Goal: Information Seeking & Learning: Check status

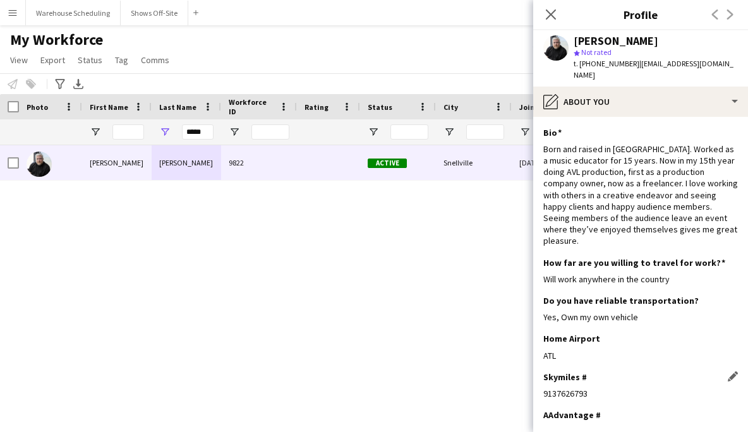
scroll to position [56, 0]
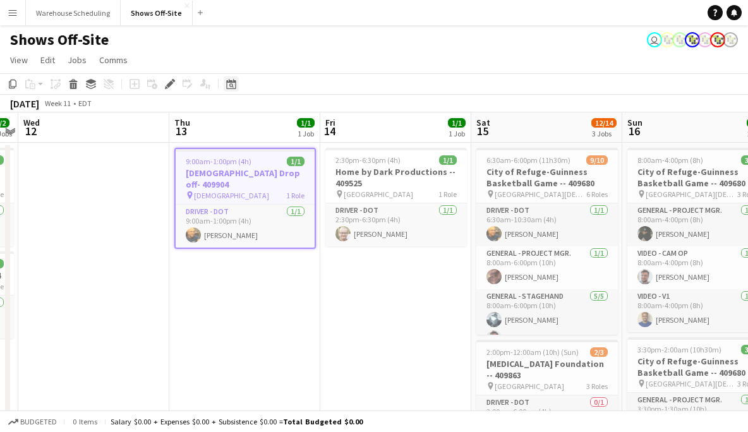
click at [234, 88] on icon at bounding box center [230, 84] width 9 height 10
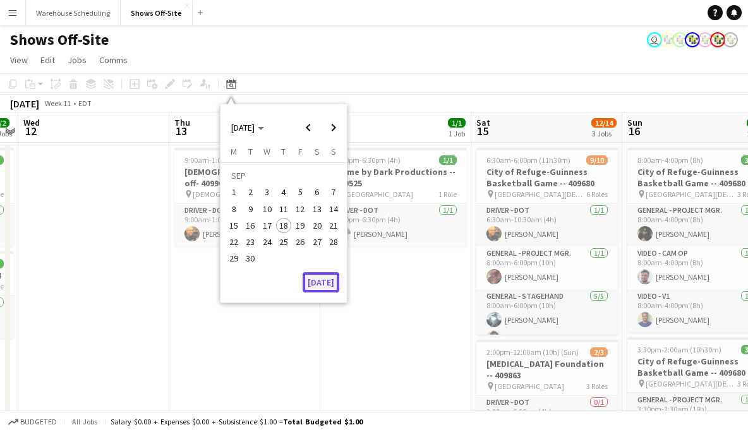
click at [331, 281] on button "[DATE]" at bounding box center [321, 282] width 37 height 20
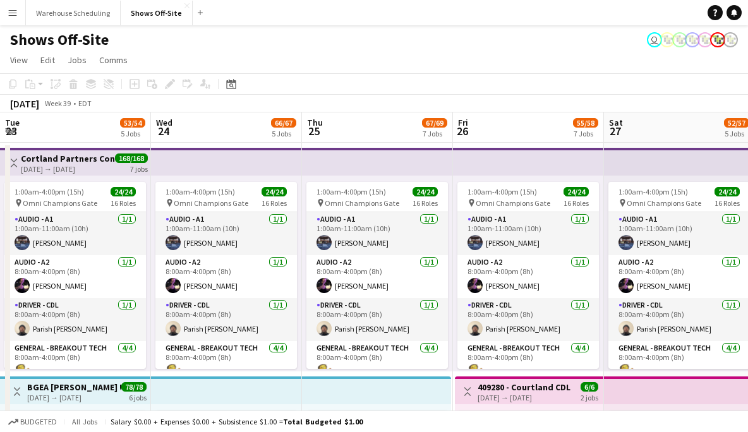
click at [15, 11] on app-icon "Menu" at bounding box center [13, 13] width 10 height 10
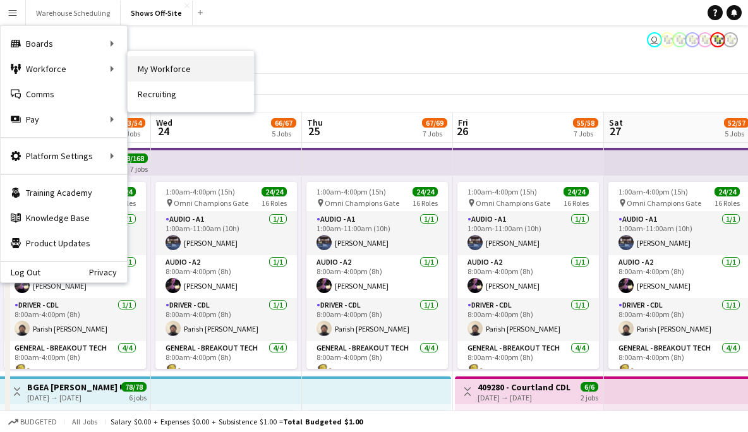
click at [193, 69] on link "My Workforce" at bounding box center [191, 68] width 126 height 25
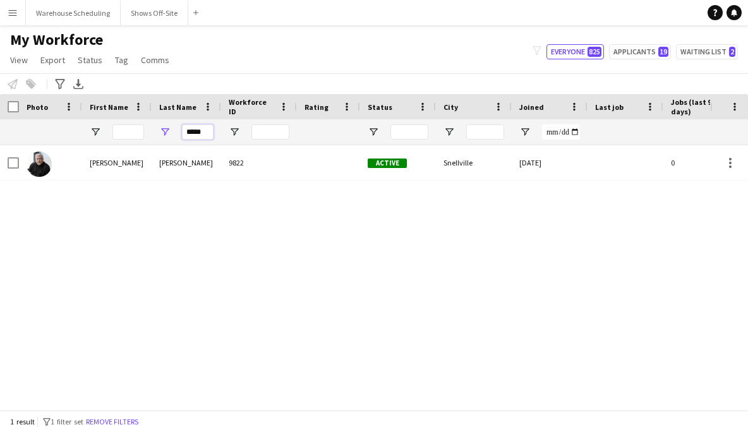
drag, startPoint x: 204, startPoint y: 135, endPoint x: 140, endPoint y: 135, distance: 64.5
click at [149, 135] on div "*****" at bounding box center [685, 131] width 1370 height 25
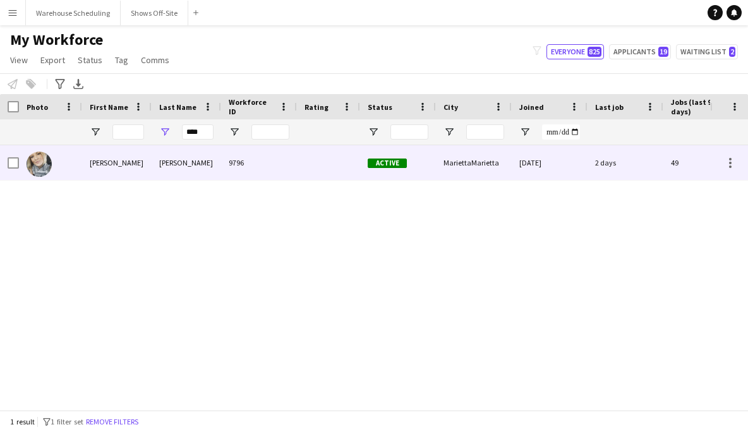
click at [138, 162] on div "[PERSON_NAME]" at bounding box center [117, 162] width 70 height 35
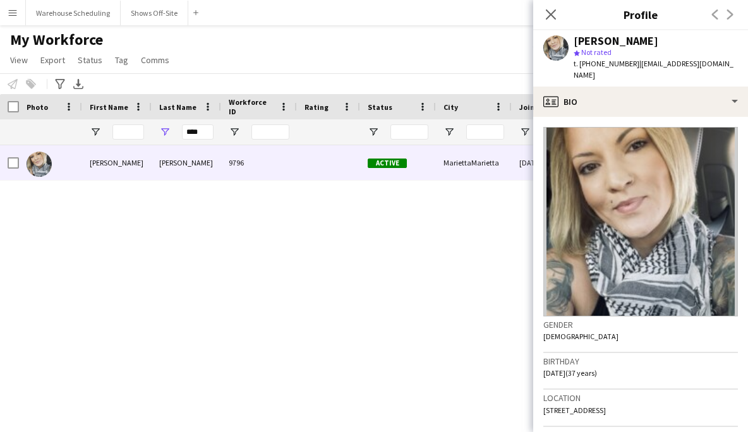
click at [652, 117] on app-crew-profile-bio "Gender [DEMOGRAPHIC_DATA] Birthday [DEMOGRAPHIC_DATA] (37 years) Location [STRE…" at bounding box center [640, 274] width 215 height 315
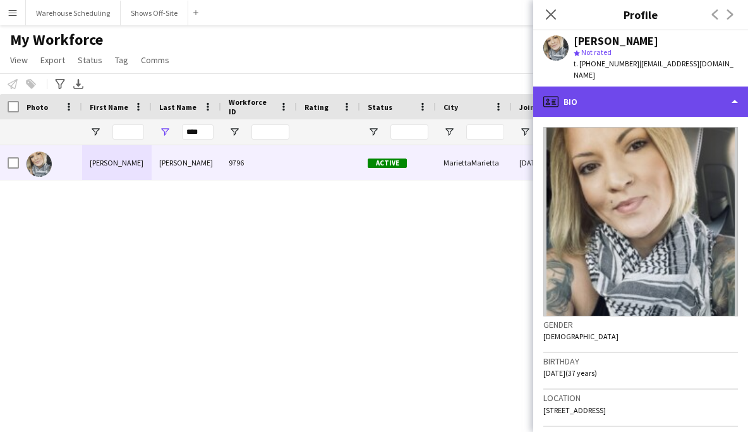
click at [647, 96] on div "profile Bio" at bounding box center [640, 102] width 215 height 30
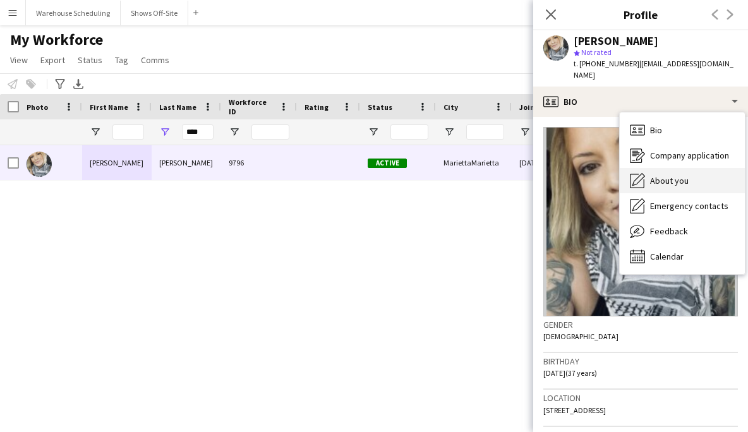
click at [660, 175] on span "About you" at bounding box center [669, 180] width 39 height 11
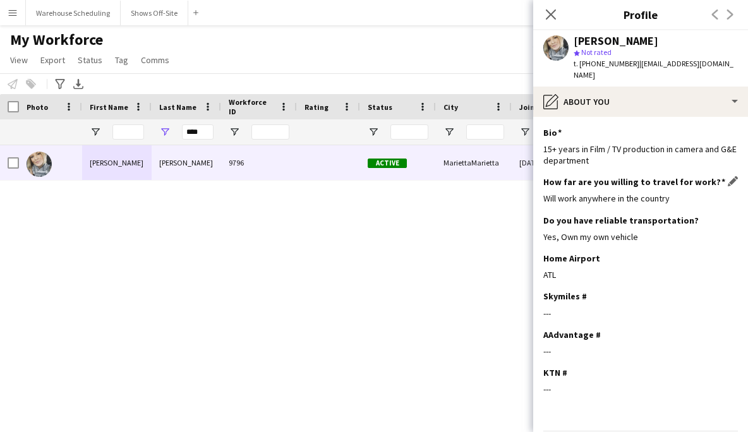
scroll to position [33, 0]
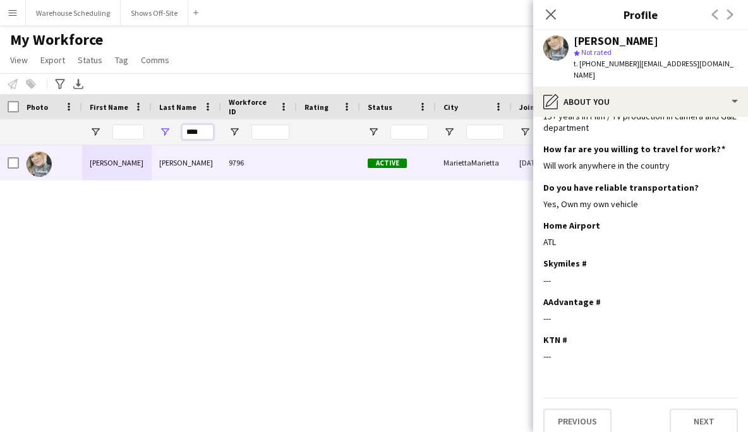
drag, startPoint x: 203, startPoint y: 131, endPoint x: 119, endPoint y: 129, distance: 83.4
click at [127, 130] on div "****" at bounding box center [685, 131] width 1370 height 25
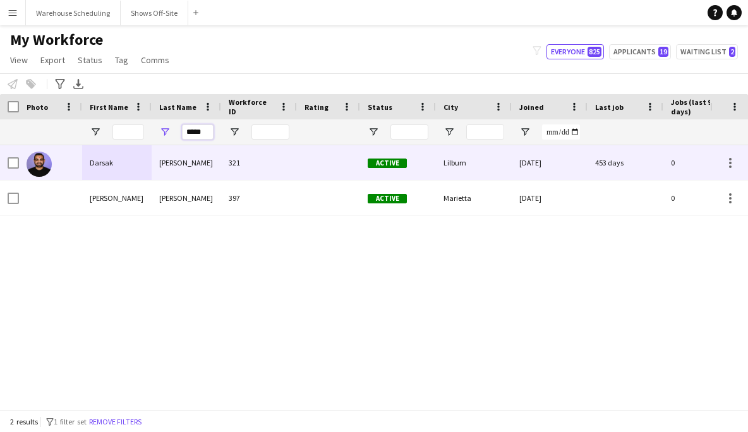
type input "*****"
click at [136, 166] on div "Darsak" at bounding box center [117, 162] width 70 height 35
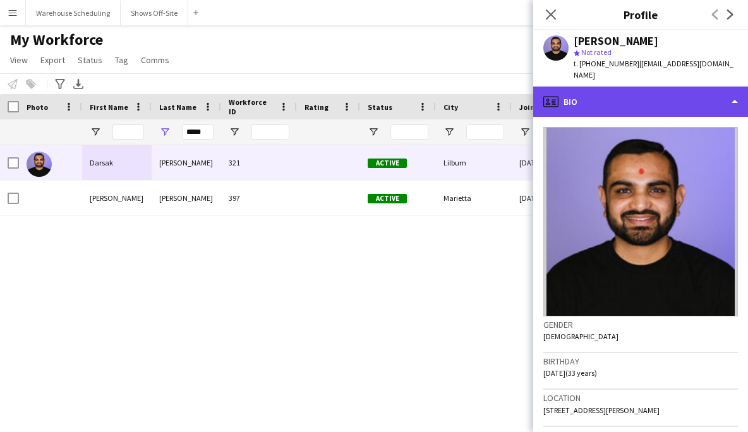
click at [634, 91] on div "profile Bio" at bounding box center [640, 102] width 215 height 30
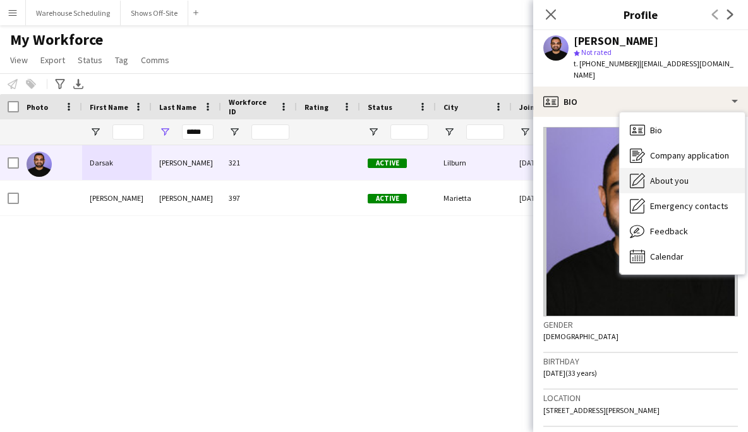
click at [662, 175] on span "About you" at bounding box center [669, 180] width 39 height 11
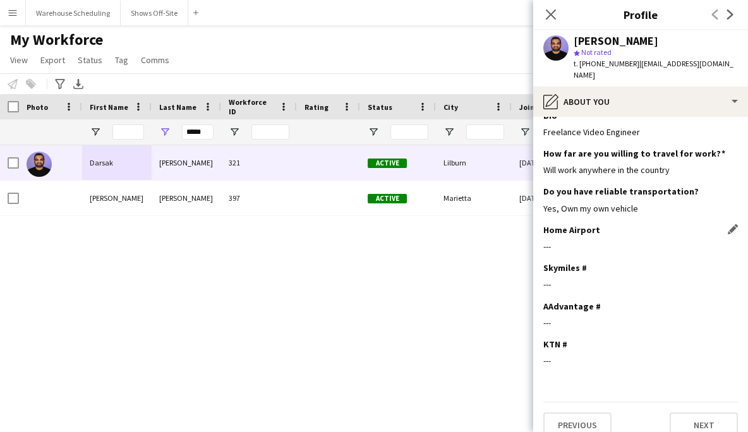
scroll to position [0, 0]
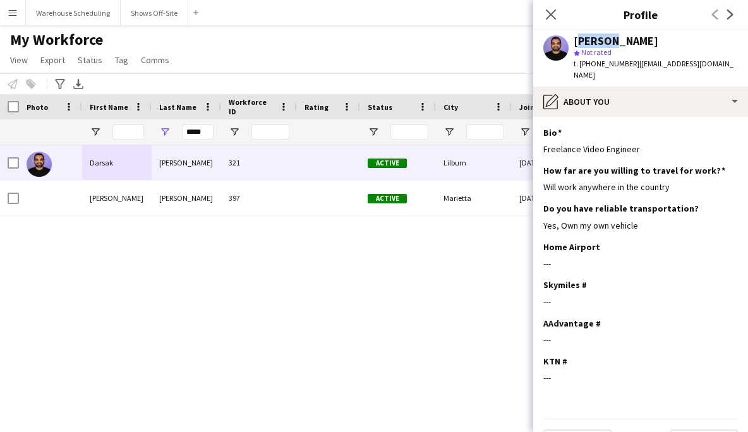
drag, startPoint x: 581, startPoint y: 39, endPoint x: 608, endPoint y: 38, distance: 26.6
click at [607, 38] on div "[PERSON_NAME]" at bounding box center [616, 40] width 85 height 11
copy div "Darsak"
drag, startPoint x: 611, startPoint y: 47, endPoint x: 634, endPoint y: 43, distance: 23.1
click at [634, 43] on div "[PERSON_NAME] star Not rated t. [PHONE_NUMBER] | [EMAIL_ADDRESS][DOMAIN_NAME]" at bounding box center [656, 58] width 164 height 46
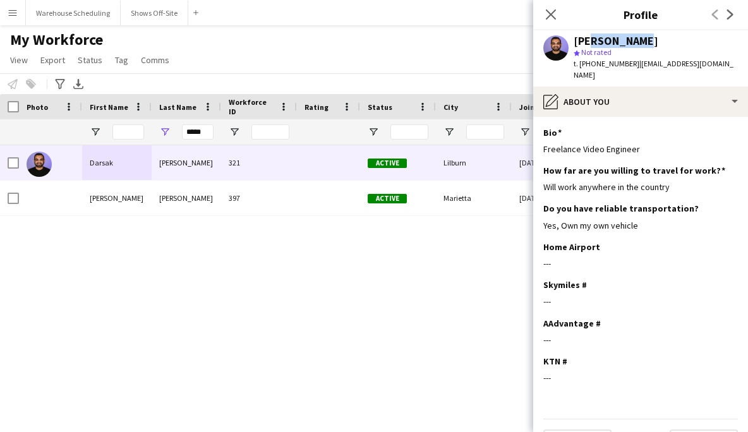
drag, startPoint x: 624, startPoint y: 43, endPoint x: 601, endPoint y: 40, distance: 22.9
click at [591, 42] on div "[PERSON_NAME]" at bounding box center [616, 40] width 85 height 11
drag, startPoint x: 613, startPoint y: 40, endPoint x: 661, endPoint y: 40, distance: 48.0
click at [661, 40] on div "[PERSON_NAME]" at bounding box center [656, 40] width 164 height 11
copy div "[PERSON_NAME]"
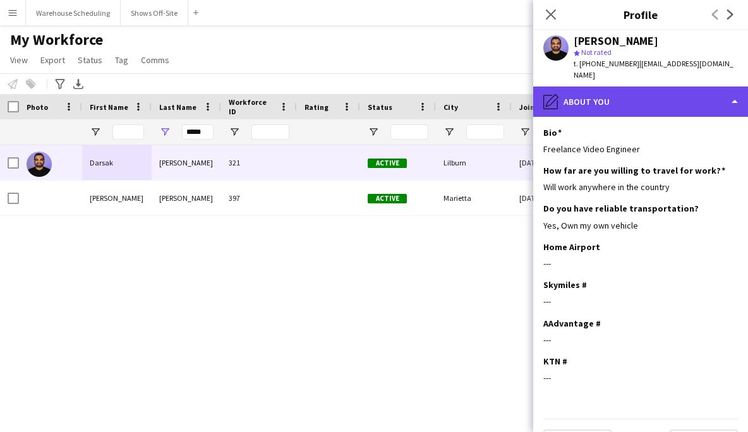
click at [612, 94] on div "pencil4 About you" at bounding box center [640, 102] width 215 height 30
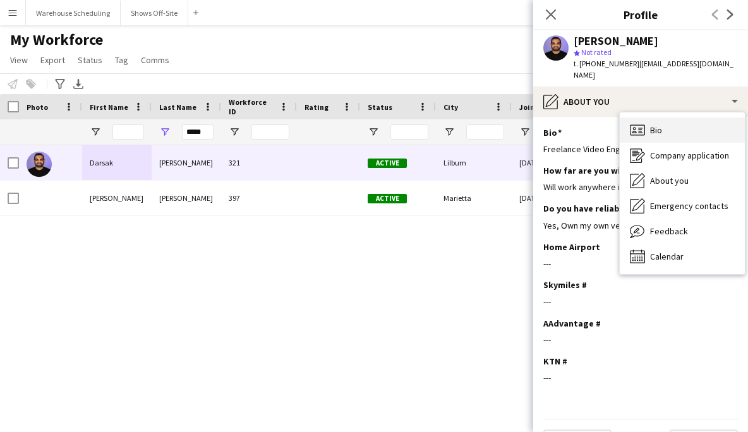
click at [625, 118] on div "Bio Bio" at bounding box center [682, 130] width 125 height 25
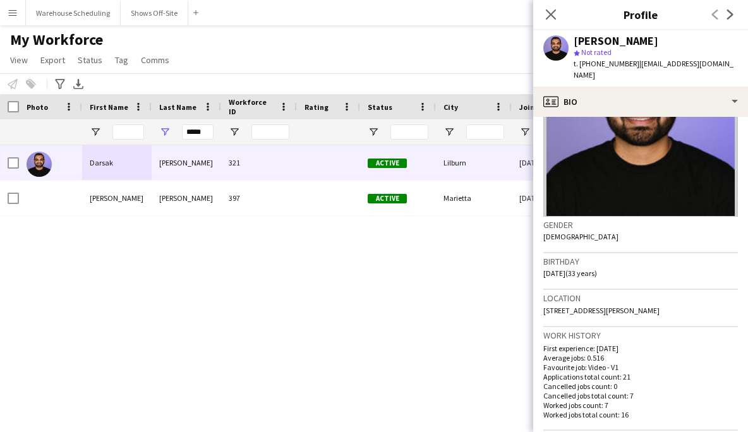
scroll to position [99, 0]
click at [136, 26] on main "My Workforce View Views Default view New view Update view Delete view Edit name…" at bounding box center [374, 220] width 748 height 390
click at [133, 18] on button "Shows Off-Site Close" at bounding box center [155, 13] width 68 height 25
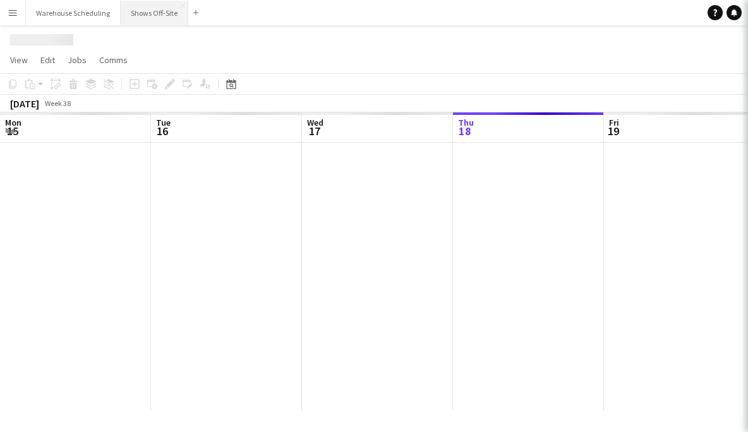
scroll to position [0, 302]
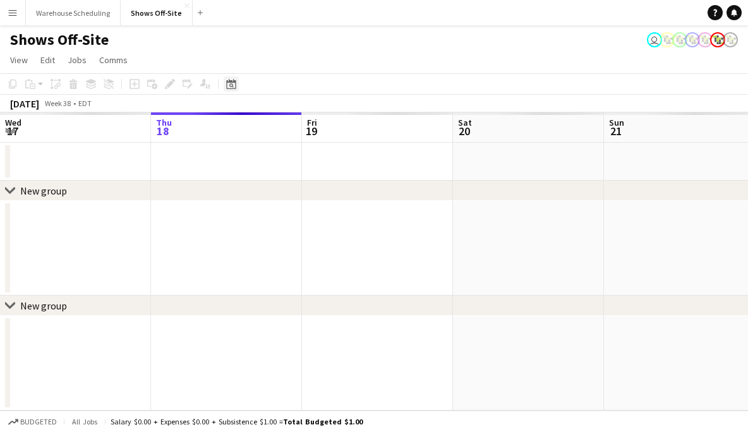
click at [238, 92] on app-toolbar "Copy Paste Paste Command V Paste with crew Command Shift V Paste linked Job [GE…" at bounding box center [374, 83] width 748 height 21
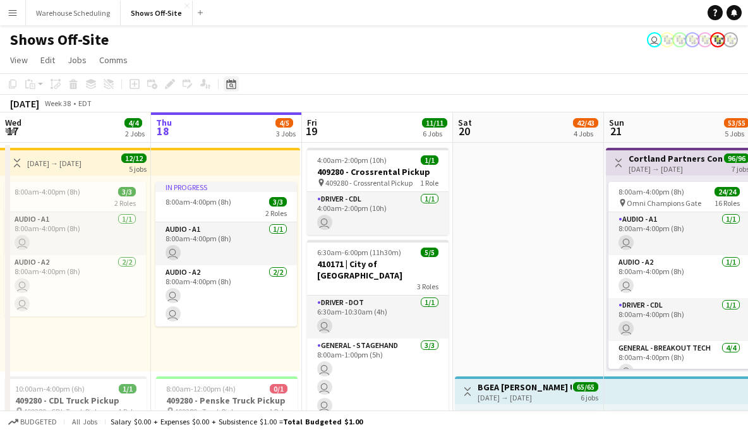
click at [238, 91] on div "Date picker" at bounding box center [231, 83] width 15 height 15
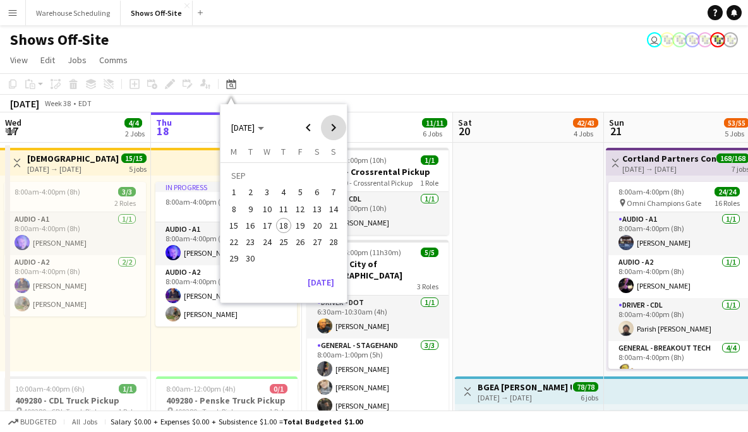
click at [324, 130] on span "Next month" at bounding box center [333, 127] width 25 height 25
click at [239, 213] on span "6" at bounding box center [233, 209] width 15 height 15
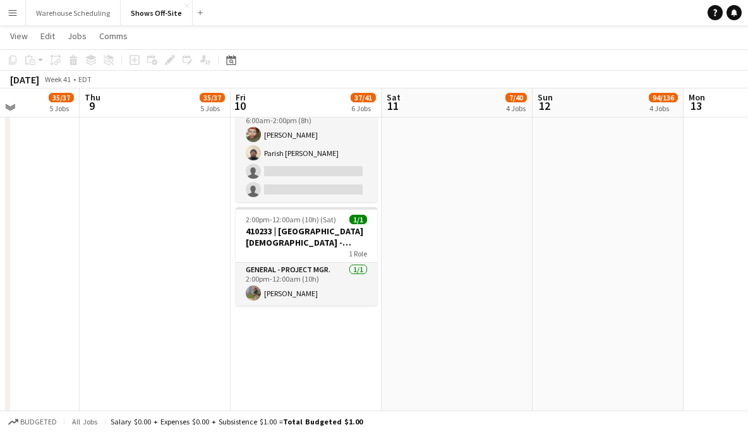
scroll to position [1004, 0]
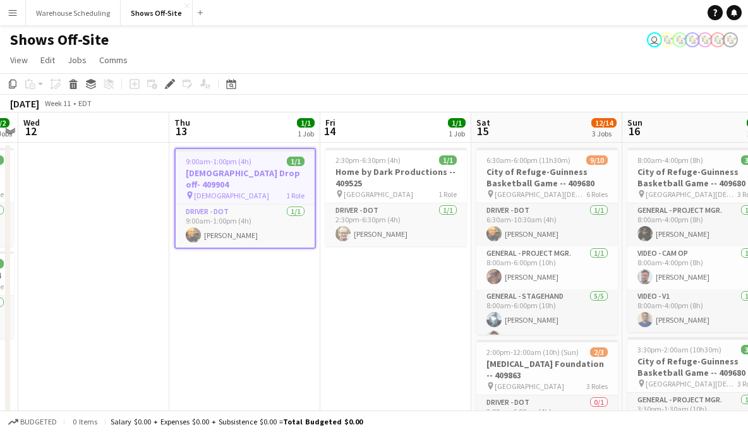
click at [16, 16] on app-icon "Menu" at bounding box center [13, 13] width 10 height 10
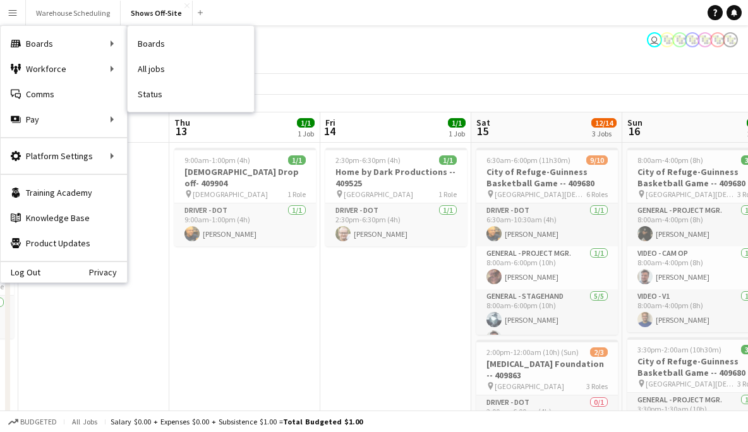
click at [162, 100] on link "Status" at bounding box center [191, 94] width 126 height 25
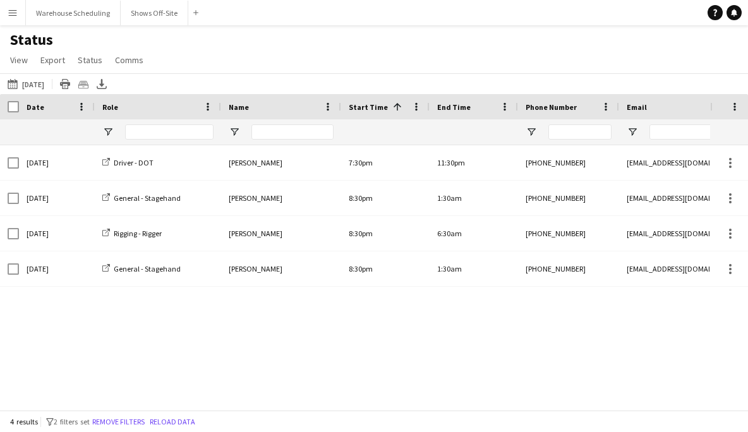
click at [47, 74] on div "09-18-2025 to 09-24-2025 09-20-2025 Today This Week This Month Yesterday Last W…" at bounding box center [374, 83] width 748 height 21
click at [47, 82] on button "09-18-2025 to 09-24-2025 09-20-2025" at bounding box center [26, 83] width 42 height 15
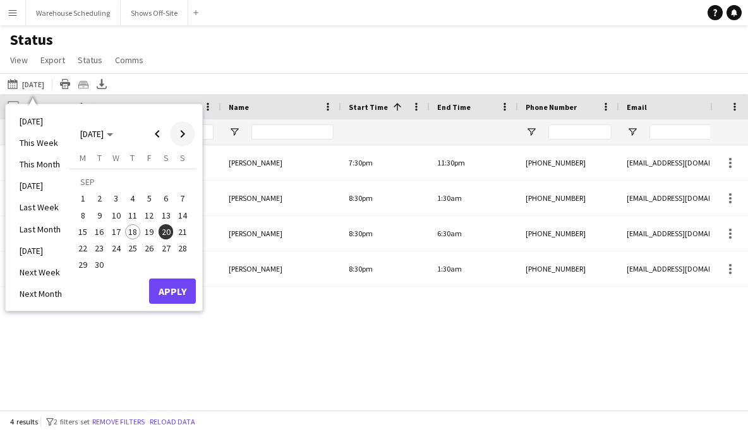
click at [183, 136] on span "Next month" at bounding box center [182, 133] width 25 height 25
click at [80, 213] on span "6" at bounding box center [82, 215] width 15 height 15
click at [176, 289] on button "Apply" at bounding box center [172, 291] width 47 height 25
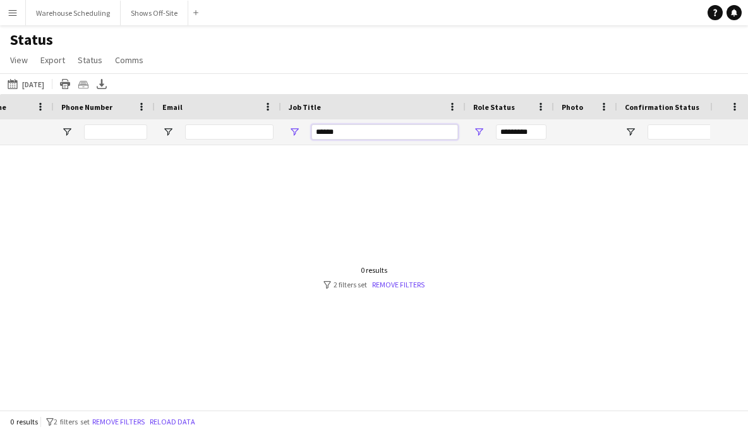
drag, startPoint x: 351, startPoint y: 133, endPoint x: 243, endPoint y: 133, distance: 108.1
click at [243, 133] on div "******" at bounding box center [739, 131] width 2409 height 25
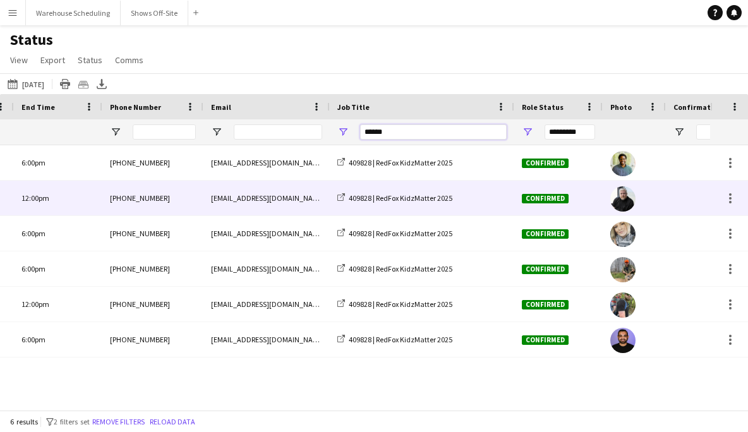
scroll to position [0, 218]
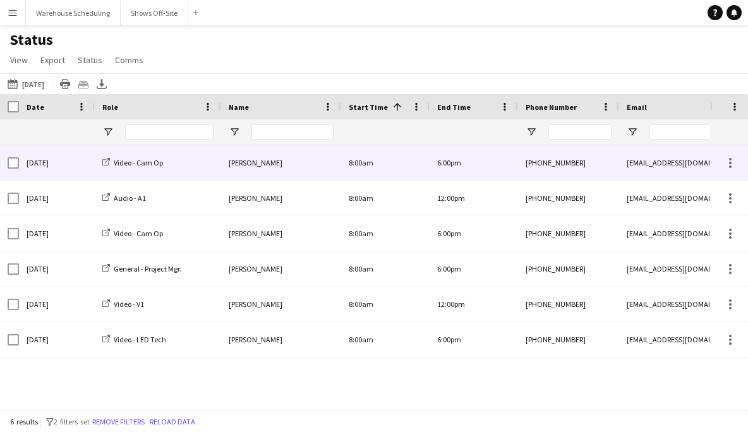
type input "******"
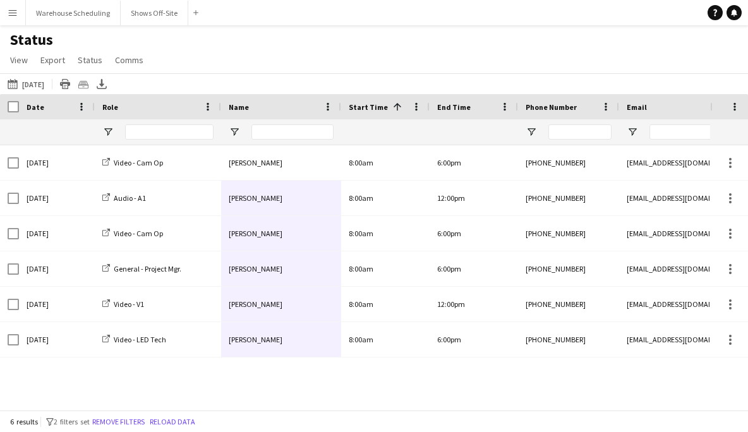
drag, startPoint x: 283, startPoint y: 159, endPoint x: 283, endPoint y: 360, distance: 201.6
click at [283, 360] on div "Jason Towns 8:00am 6:00pm +14043127072 jasondtowns@gmail.com 409828 | RedFox Ki…" at bounding box center [355, 277] width 710 height 265
click at [36, 79] on button "09-18-2025 to 09-24-2025 10-06-2025" at bounding box center [26, 83] width 42 height 15
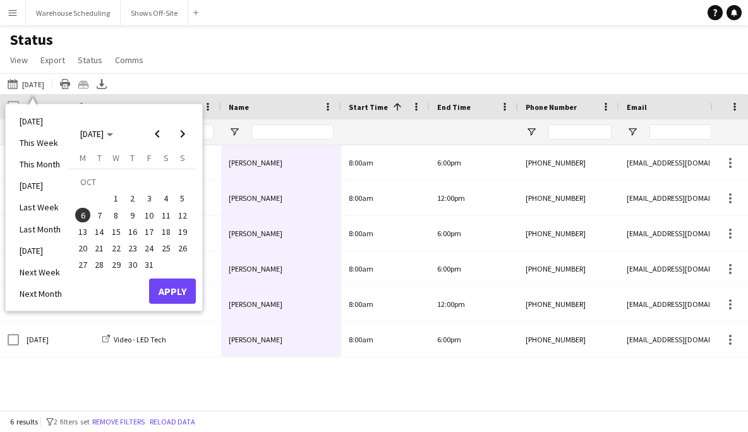
click at [99, 216] on span "7" at bounding box center [99, 215] width 15 height 15
click at [175, 293] on button "Apply" at bounding box center [172, 291] width 47 height 25
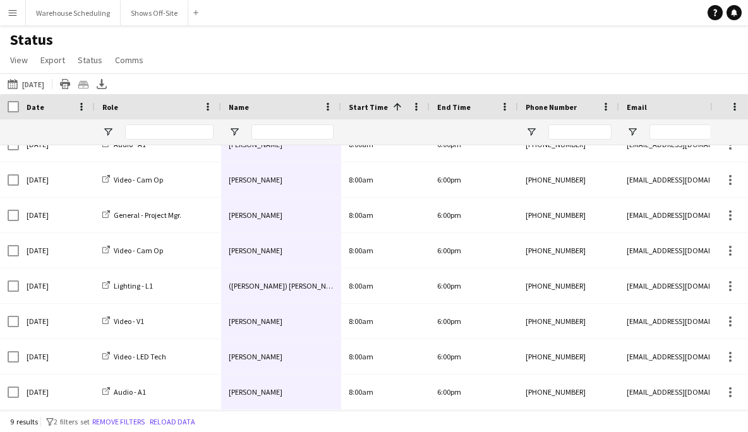
drag, startPoint x: 316, startPoint y: 161, endPoint x: 309, endPoint y: 399, distance: 237.7
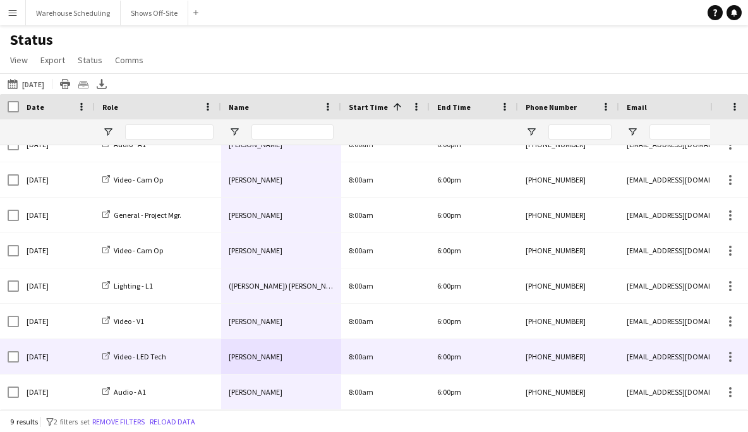
click at [624, 366] on div "[EMAIL_ADDRESS][DOMAIN_NAME]" at bounding box center [682, 356] width 126 height 35
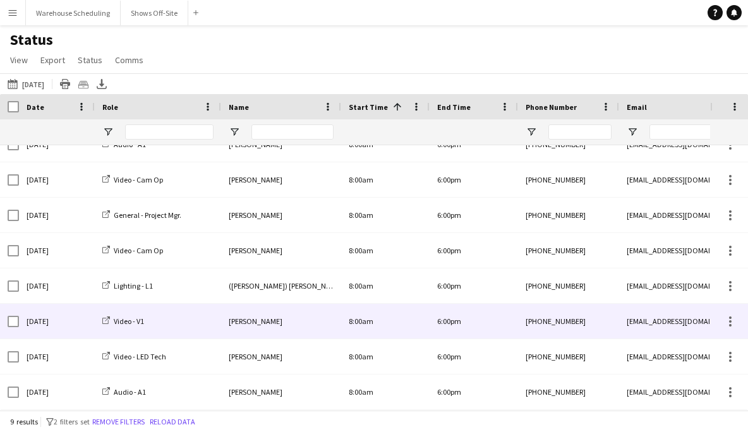
click at [639, 308] on div "productionsbranded@gmail.com" at bounding box center [682, 321] width 126 height 35
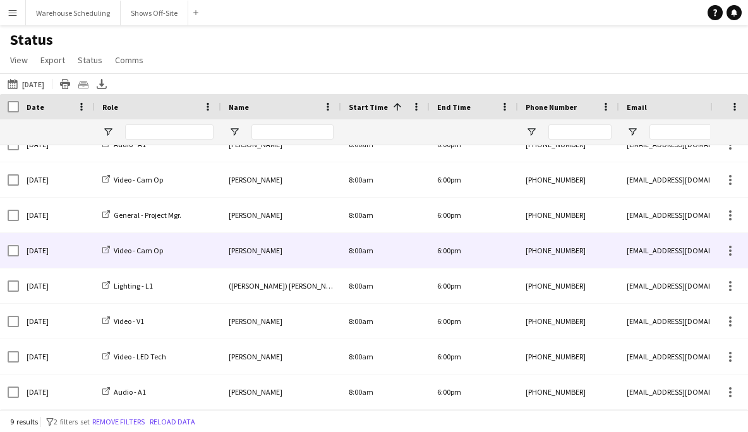
click at [633, 261] on div "jasondtowns@gmail.com" at bounding box center [682, 250] width 126 height 35
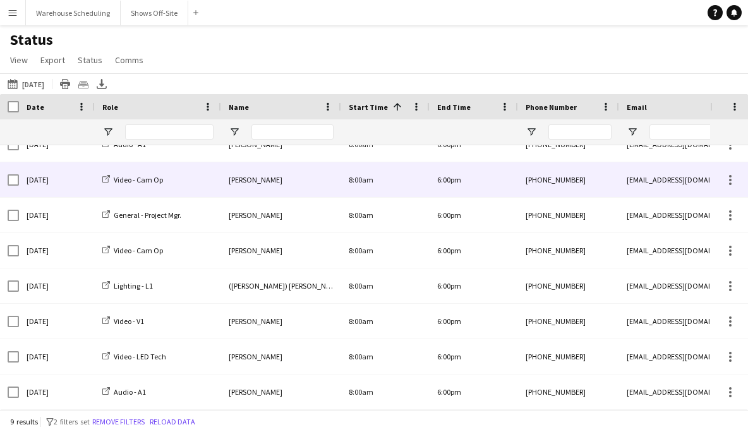
click at [648, 169] on div "[EMAIL_ADDRESS][DOMAIN_NAME]" at bounding box center [682, 179] width 126 height 35
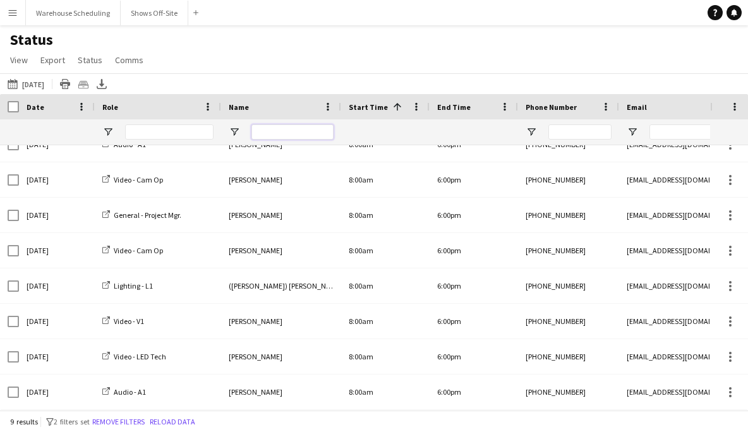
click at [260, 126] on input "Name Filter Input" at bounding box center [293, 132] width 82 height 15
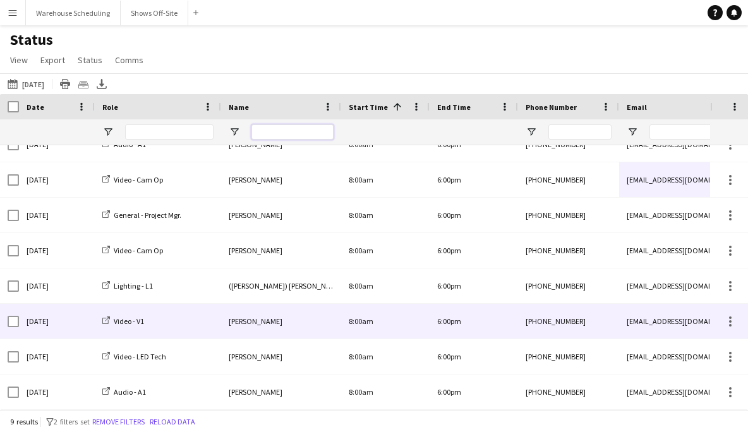
scroll to position [0, 0]
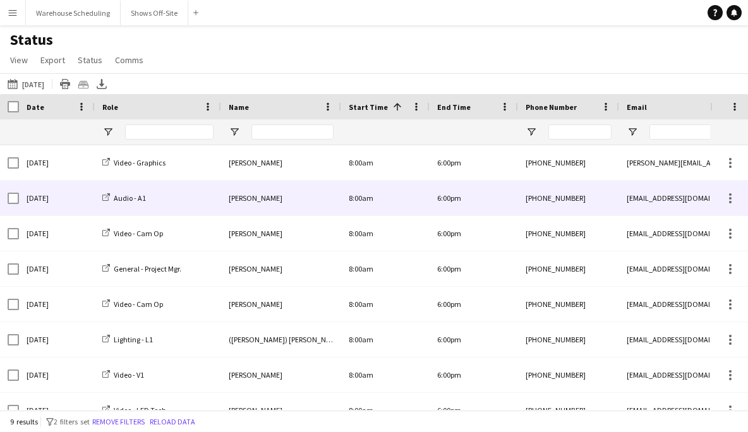
click at [659, 211] on div "[EMAIL_ADDRESS][DOMAIN_NAME]" at bounding box center [682, 198] width 126 height 35
click at [642, 189] on div "[EMAIL_ADDRESS][DOMAIN_NAME]" at bounding box center [682, 198] width 126 height 35
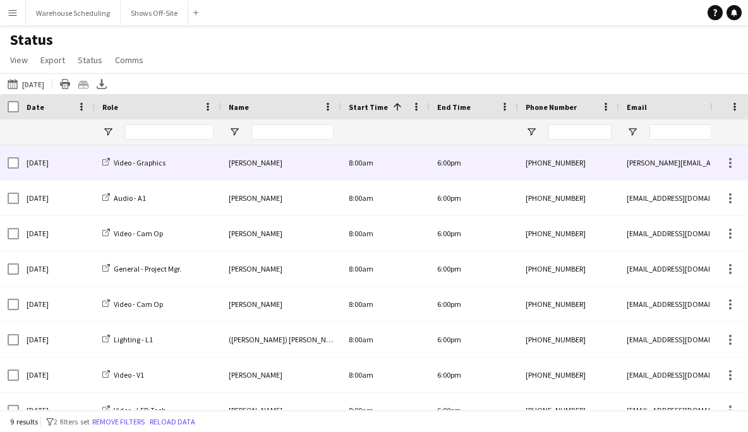
click at [648, 176] on div "corinne.wolowicz@gmail.com" at bounding box center [682, 162] width 126 height 35
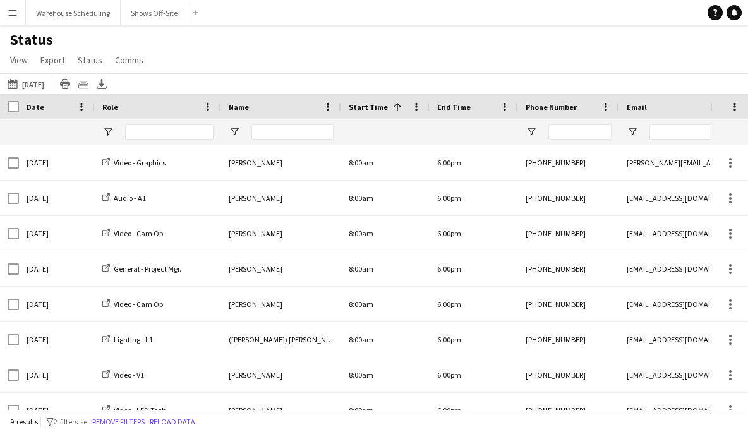
click at [556, 54] on div "Status View Views Default view New view Update view Delete view Edit name Custo…" at bounding box center [374, 51] width 748 height 43
